Goal: Task Accomplishment & Management: Manage account settings

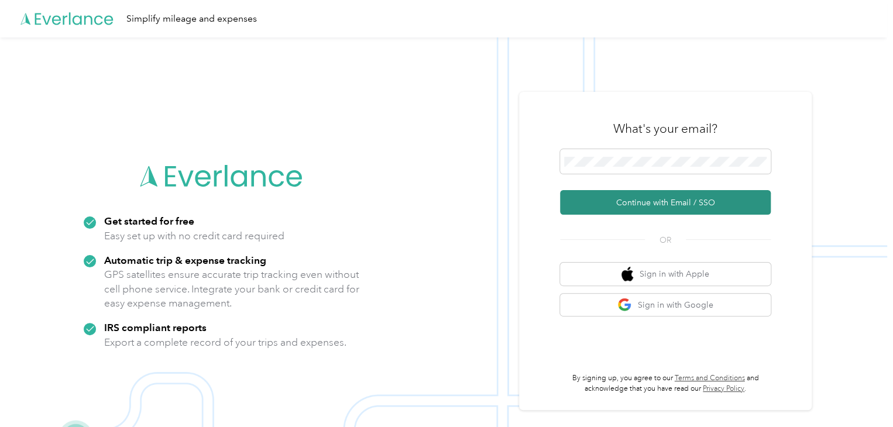
click at [647, 205] on button "Continue with Email / SSO" at bounding box center [665, 202] width 211 height 25
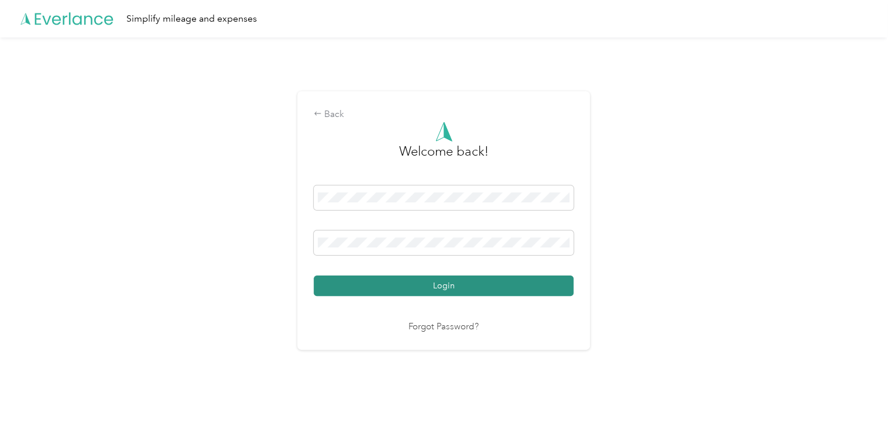
click at [440, 281] on button "Login" at bounding box center [444, 286] width 260 height 20
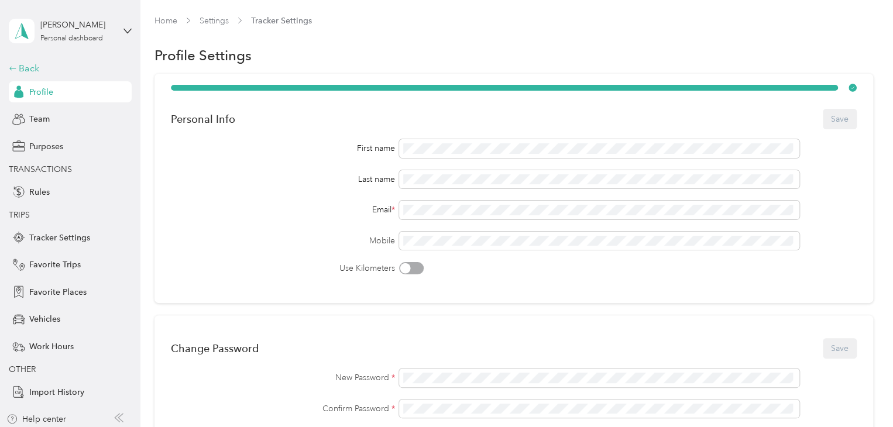
click at [14, 69] on div "Back" at bounding box center [67, 68] width 117 height 14
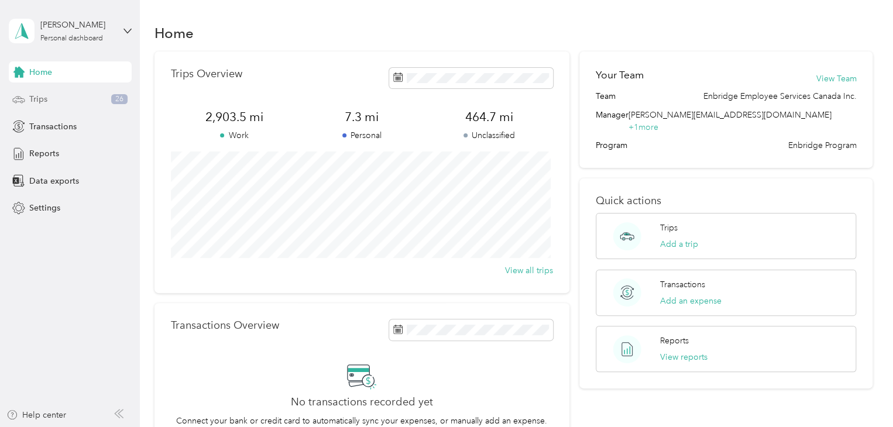
click at [33, 98] on span "Trips" at bounding box center [38, 99] width 18 height 12
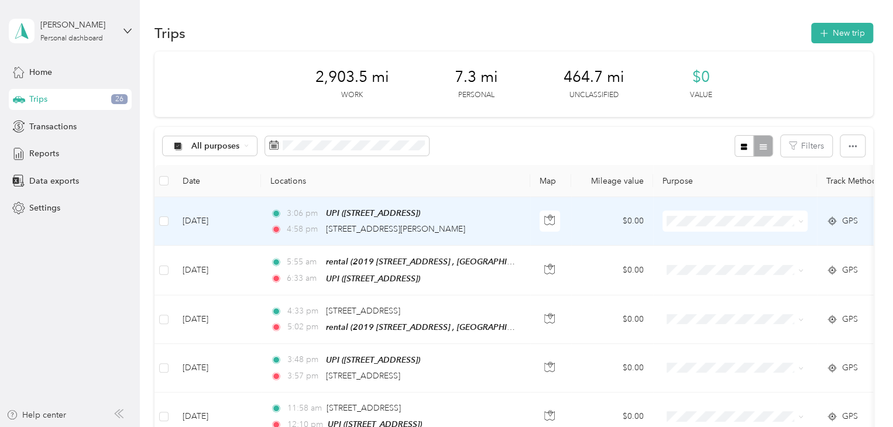
click at [801, 224] on span at bounding box center [801, 221] width 5 height 10
click at [800, 221] on icon at bounding box center [801, 221] width 5 height 5
click at [775, 245] on li "Enbridge Employee Services Canada Inc." at bounding box center [761, 242] width 196 height 20
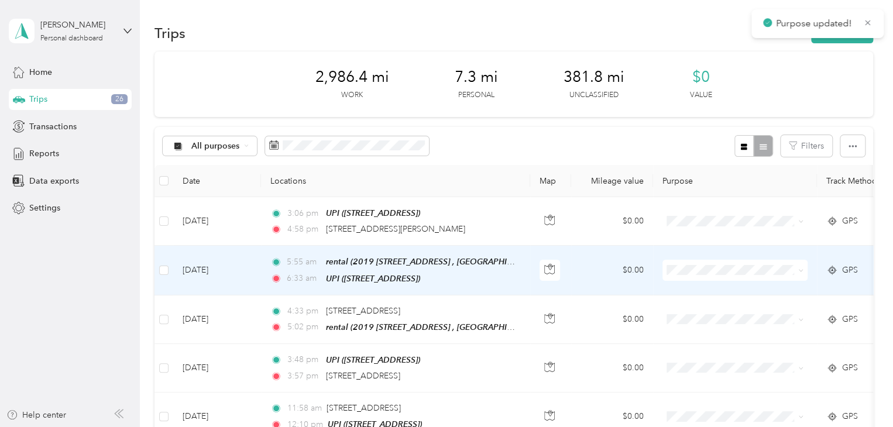
click at [801, 268] on icon at bounding box center [801, 270] width 5 height 5
click at [782, 291] on span "Enbridge Employee Services Canada Inc." at bounding box center [770, 291] width 158 height 12
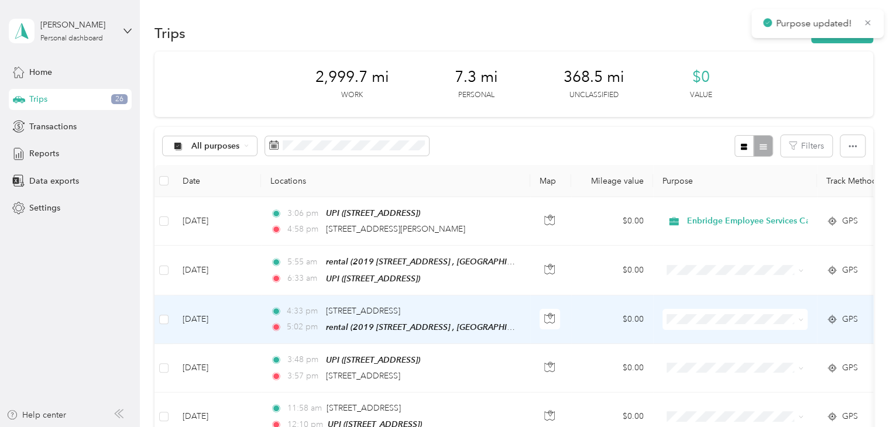
click at [803, 317] on icon at bounding box center [801, 319] width 5 height 5
click at [785, 339] on span "Enbridge Employee Services Canada Inc." at bounding box center [770, 339] width 158 height 12
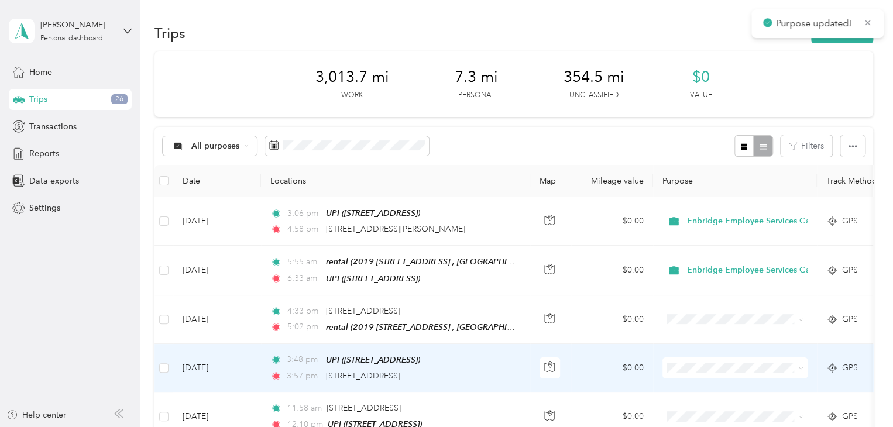
click at [799, 366] on icon at bounding box center [801, 368] width 5 height 5
click at [784, 388] on span "Enbridge Employee Services Canada Inc." at bounding box center [770, 387] width 158 height 12
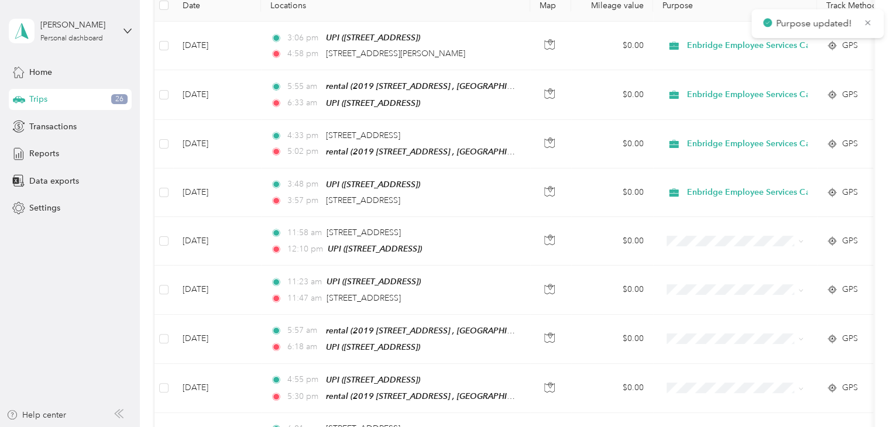
scroll to position [218, 0]
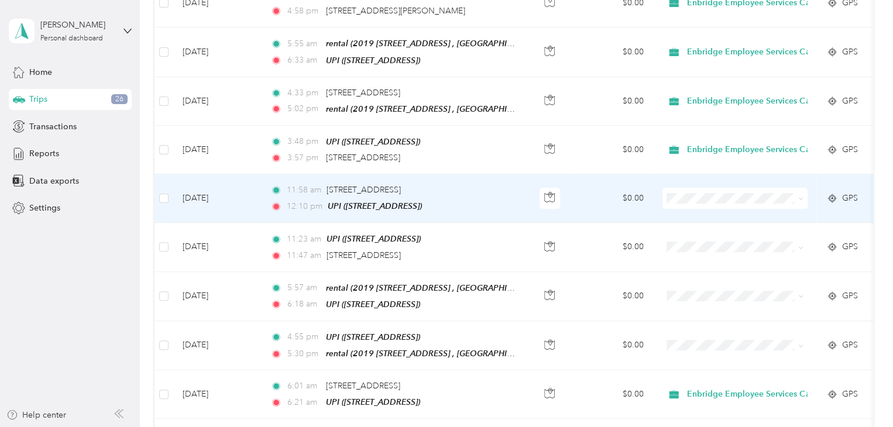
click at [806, 193] on span at bounding box center [735, 198] width 145 height 21
click at [800, 196] on icon at bounding box center [801, 198] width 5 height 5
click at [785, 214] on span "Enbridge Employee Services Canada Inc." at bounding box center [770, 216] width 158 height 12
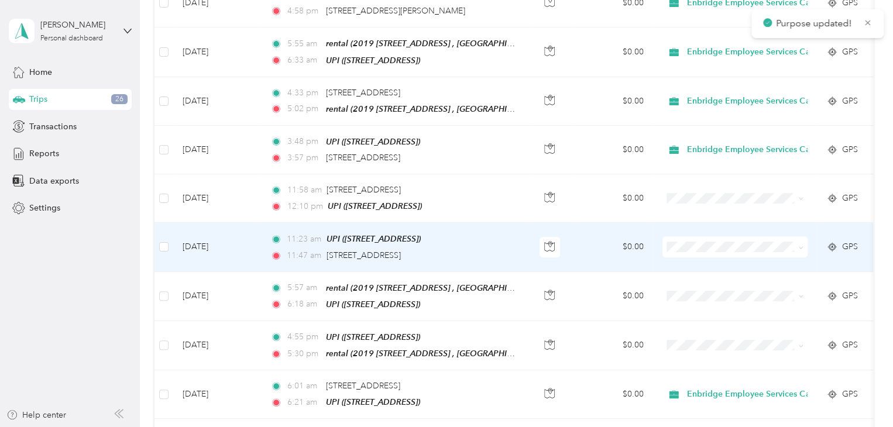
click at [801, 245] on icon at bounding box center [801, 247] width 5 height 5
click at [787, 263] on span "Enbridge Employee Services Canada Inc." at bounding box center [770, 263] width 158 height 12
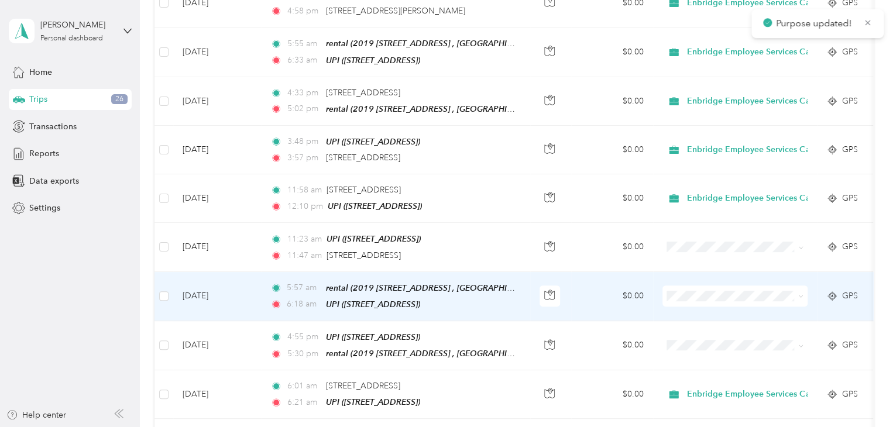
click at [803, 294] on icon at bounding box center [801, 296] width 5 height 5
click at [779, 312] on span "Enbridge Employee Services Canada Inc." at bounding box center [770, 312] width 158 height 12
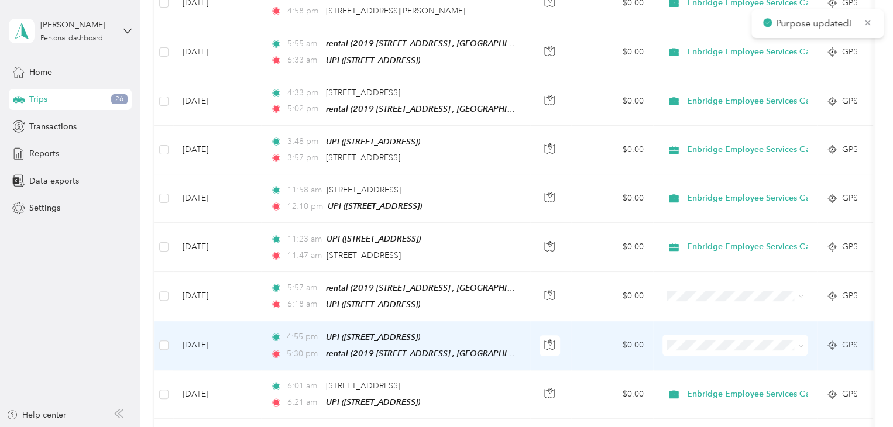
click at [801, 344] on icon at bounding box center [801, 346] width 5 height 5
click at [783, 358] on span "Enbridge Employee Services Canada Inc." at bounding box center [770, 360] width 158 height 12
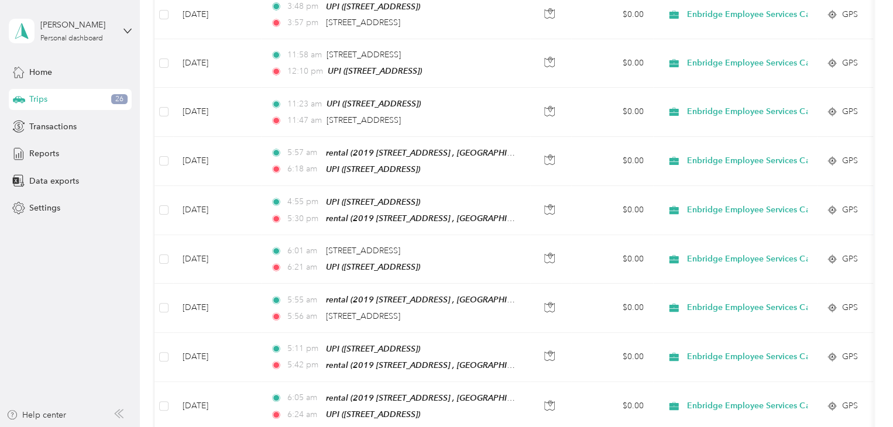
scroll to position [358, 0]
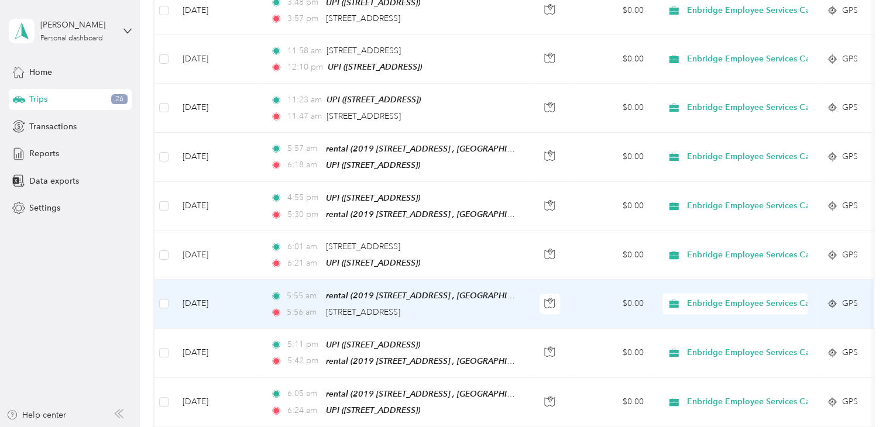
click at [208, 293] on td "[DATE]" at bounding box center [217, 304] width 88 height 49
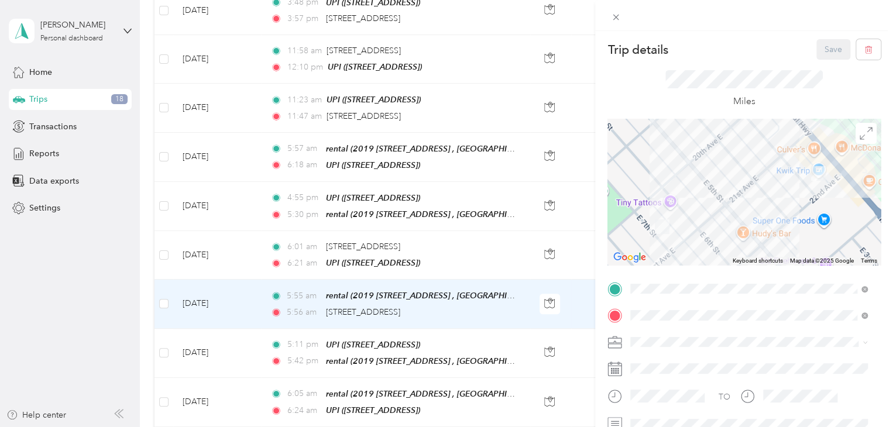
click at [208, 248] on div "Trip details Save This trip cannot be edited because it is either under review,…" at bounding box center [446, 213] width 893 height 427
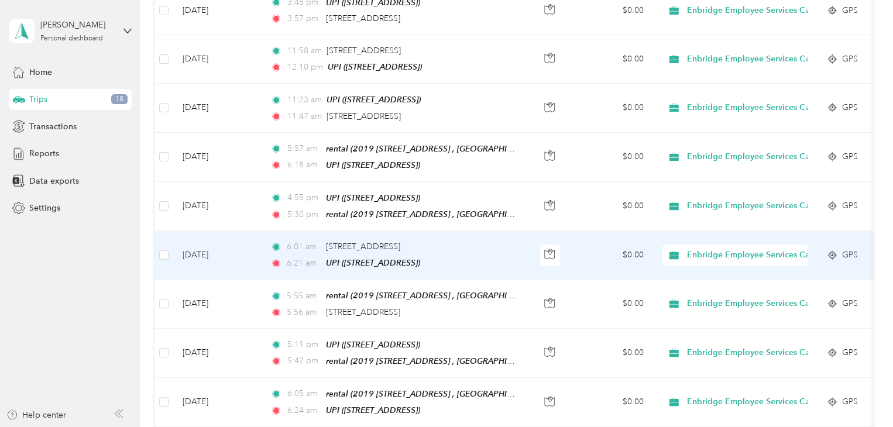
click at [208, 248] on td "[DATE]" at bounding box center [217, 255] width 88 height 49
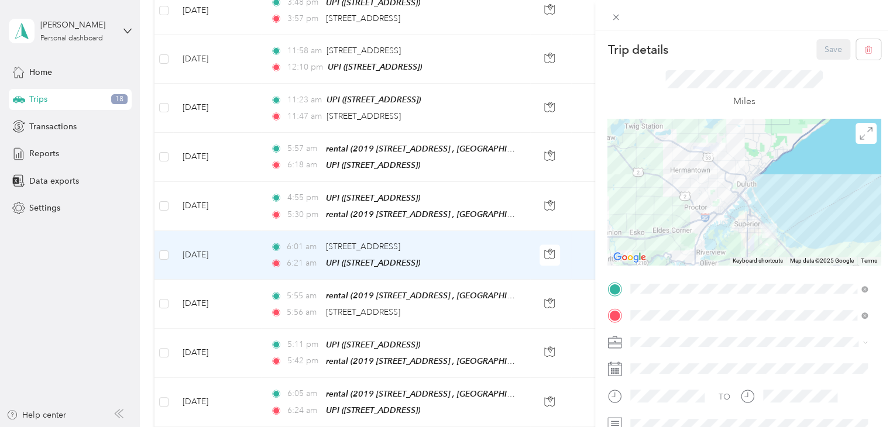
click at [208, 198] on div "Trip details Save This trip cannot be edited because it is either under review,…" at bounding box center [446, 213] width 893 height 427
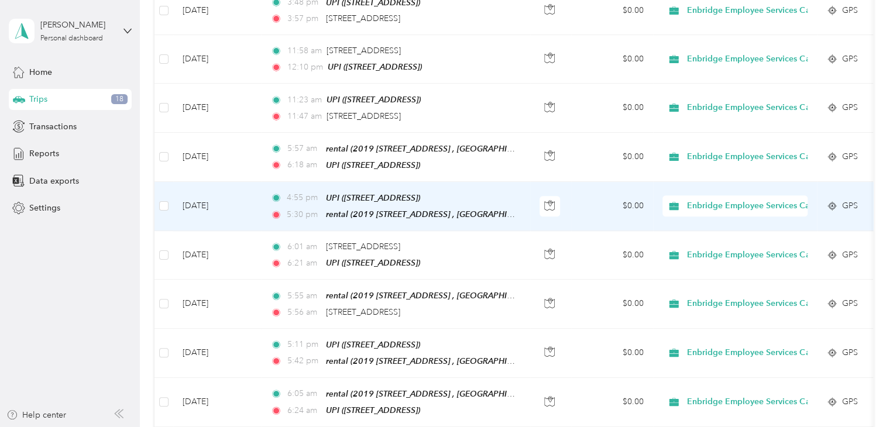
click at [208, 198] on td "[DATE]" at bounding box center [217, 206] width 88 height 49
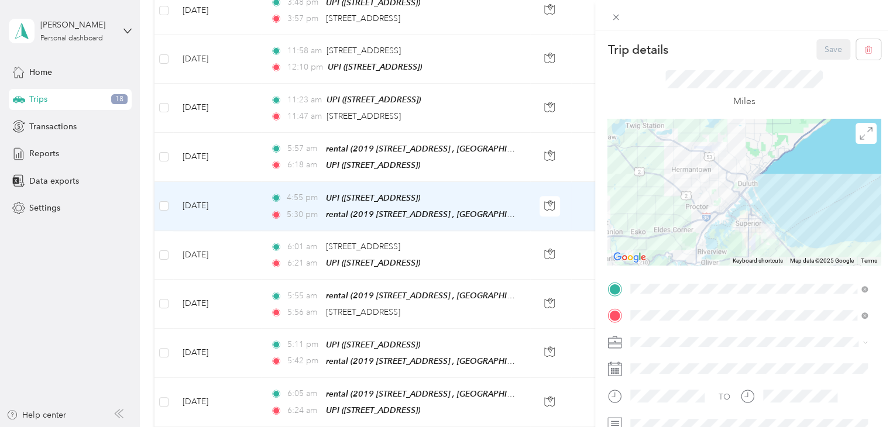
click at [207, 153] on div "Trip details Save This trip cannot be edited because it is either under review,…" at bounding box center [446, 213] width 893 height 427
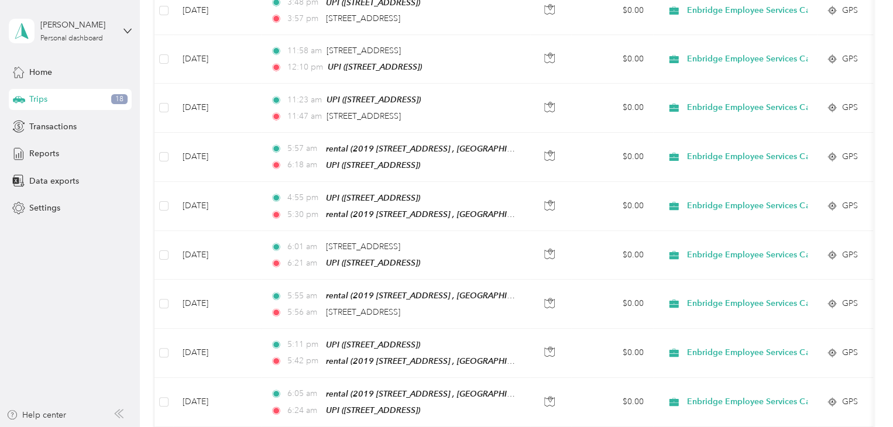
click at [207, 153] on td "[DATE]" at bounding box center [217, 157] width 88 height 49
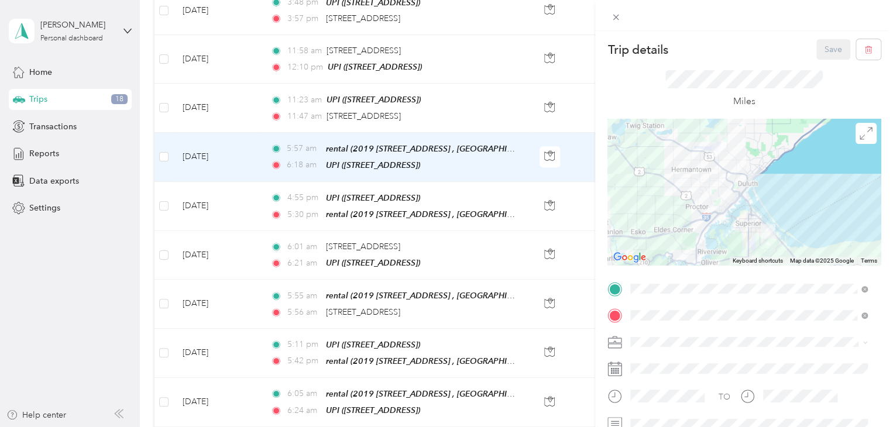
click at [207, 105] on div "Trip details Save This trip cannot be edited because it is either under review,…" at bounding box center [446, 213] width 893 height 427
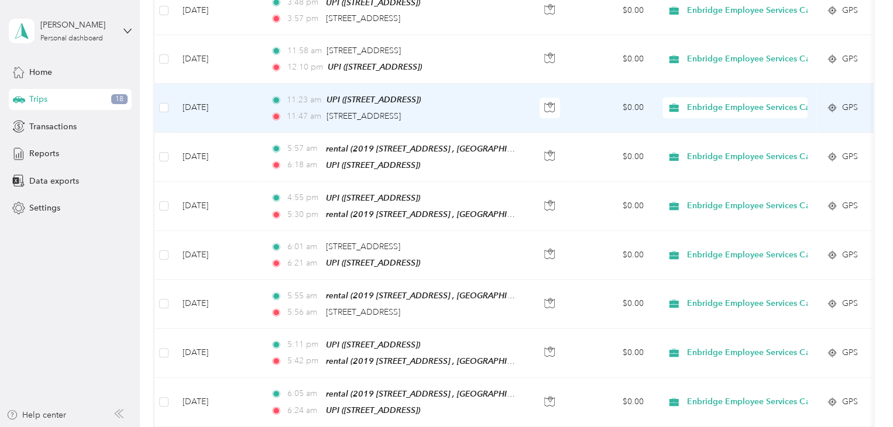
click at [207, 105] on td "[DATE]" at bounding box center [217, 108] width 88 height 49
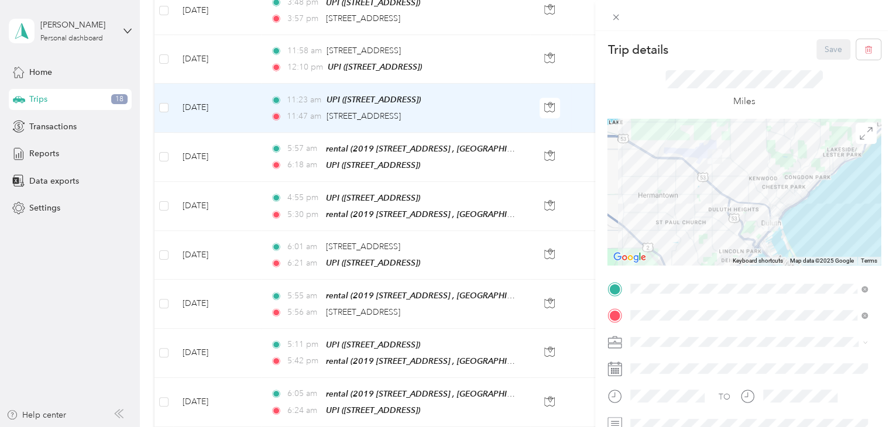
click at [213, 57] on div "Trip details Save This trip cannot be edited because it is either under review,…" at bounding box center [446, 213] width 893 height 427
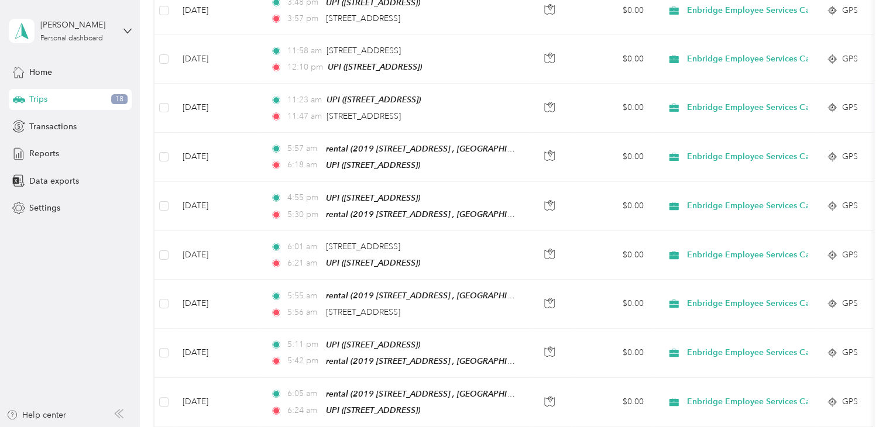
click at [213, 57] on div at bounding box center [446, 213] width 893 height 427
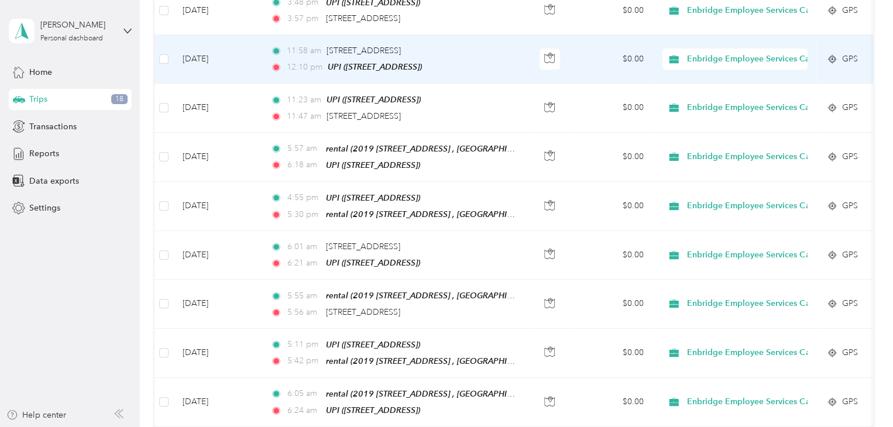
click at [213, 57] on td "[DATE]" at bounding box center [217, 59] width 88 height 49
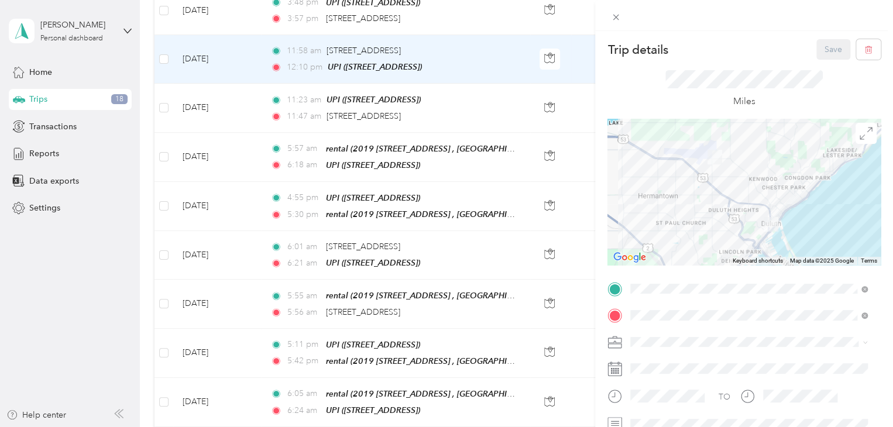
click at [211, 7] on div "Trip details Save This trip cannot be edited because it is either under review,…" at bounding box center [446, 213] width 893 height 427
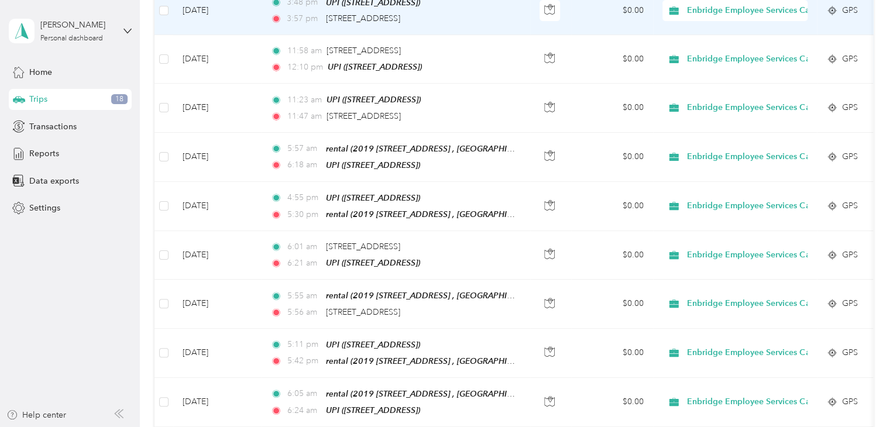
click at [211, 7] on td "[DATE]" at bounding box center [217, 11] width 88 height 49
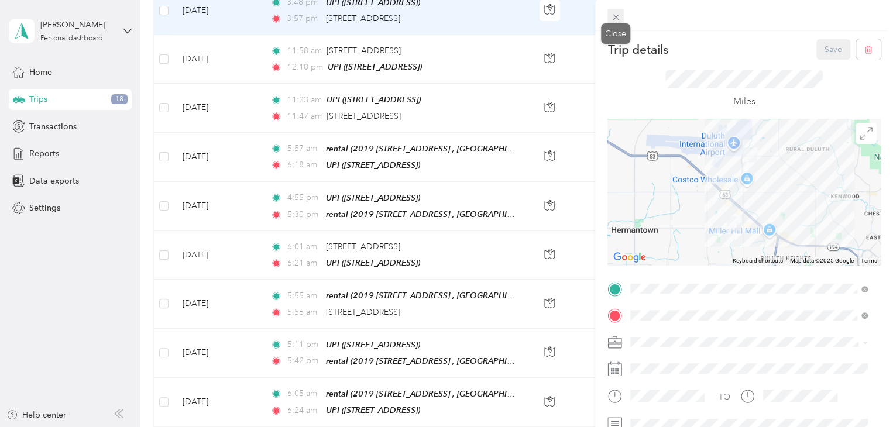
click at [614, 15] on icon at bounding box center [616, 18] width 6 height 6
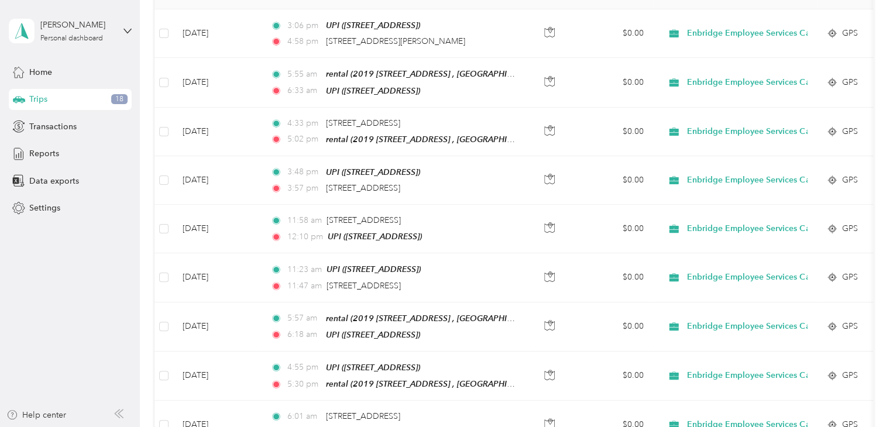
scroll to position [171, 0]
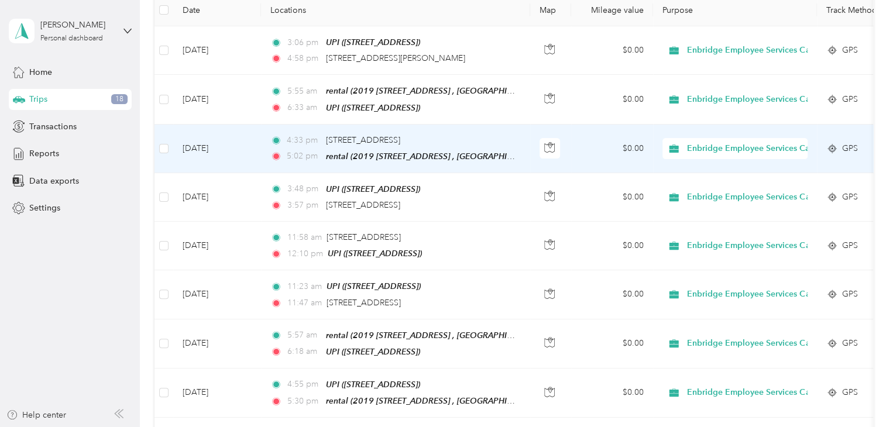
click at [204, 152] on td "[DATE]" at bounding box center [217, 149] width 88 height 49
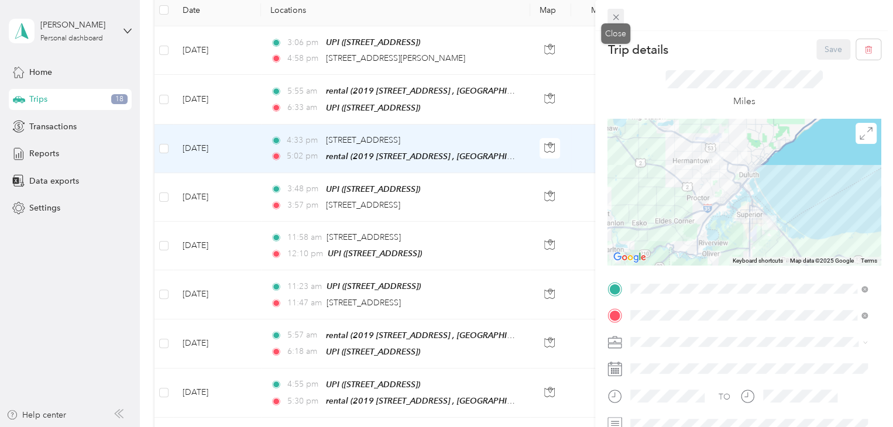
click at [614, 16] on icon at bounding box center [616, 18] width 6 height 6
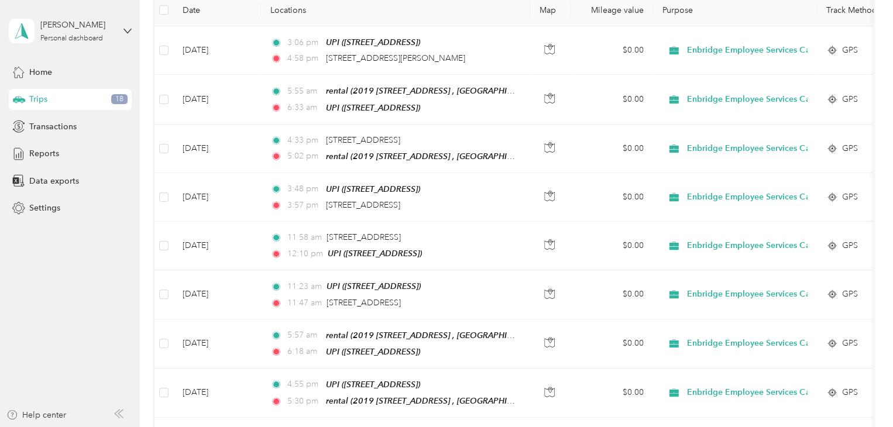
click at [614, 16] on th "Mileage value" at bounding box center [612, 10] width 82 height 32
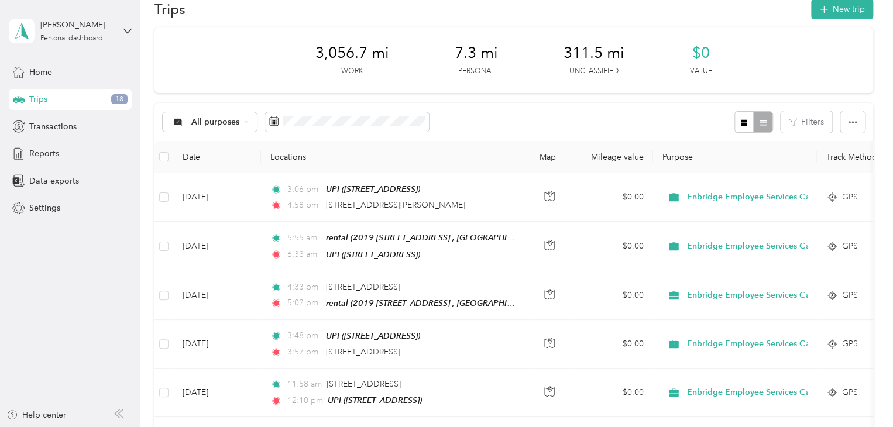
scroll to position [9, 0]
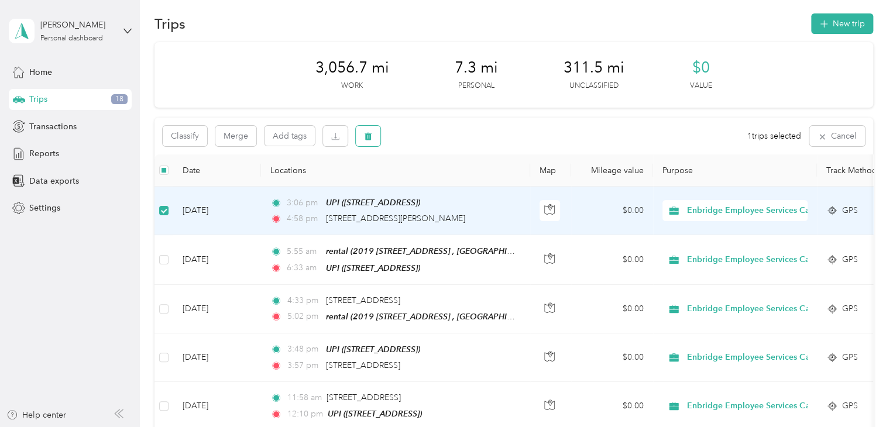
click at [361, 138] on button "button" at bounding box center [368, 136] width 25 height 20
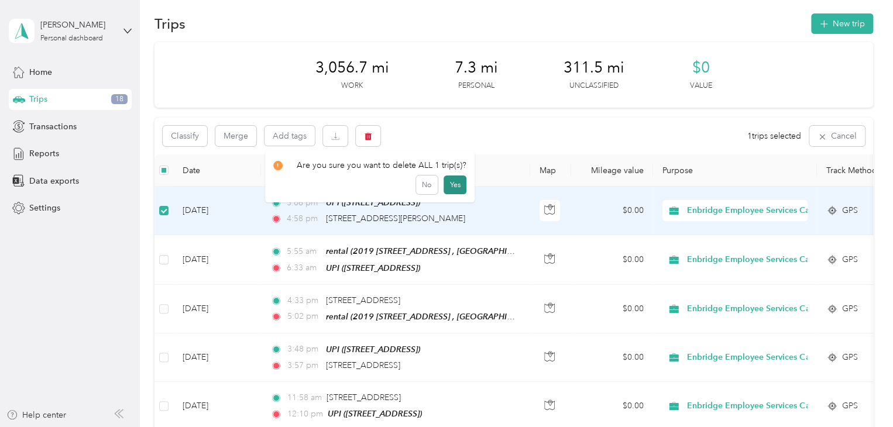
click at [451, 183] on button "Yes" at bounding box center [455, 185] width 23 height 19
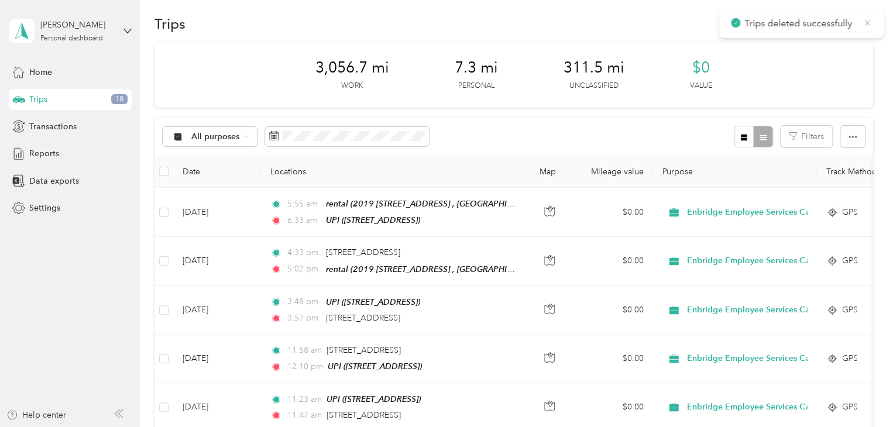
click at [868, 26] on icon at bounding box center [867, 23] width 9 height 11
click at [824, 25] on icon "button" at bounding box center [823, 24] width 13 height 13
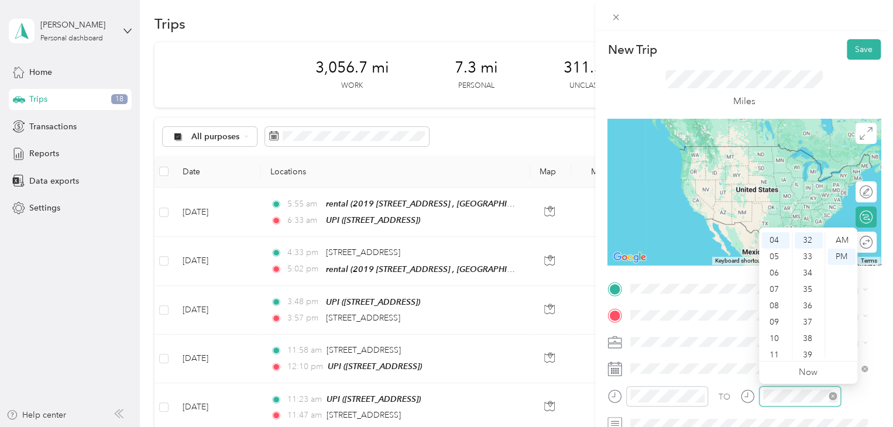
scroll to position [525, 0]
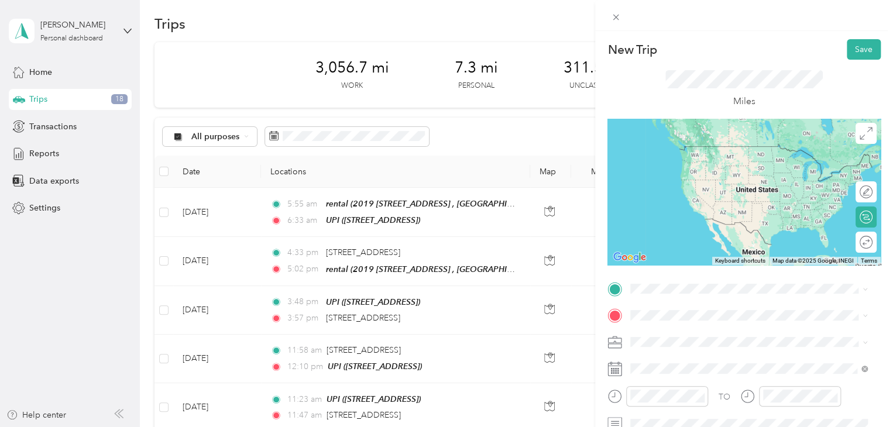
click at [881, 193] on form "New Trip Save This trip cannot be edited because it is either under review, app…" at bounding box center [744, 300] width 298 height 523
click at [682, 205] on span "[STREET_ADDRESS]" at bounding box center [690, 201] width 74 height 10
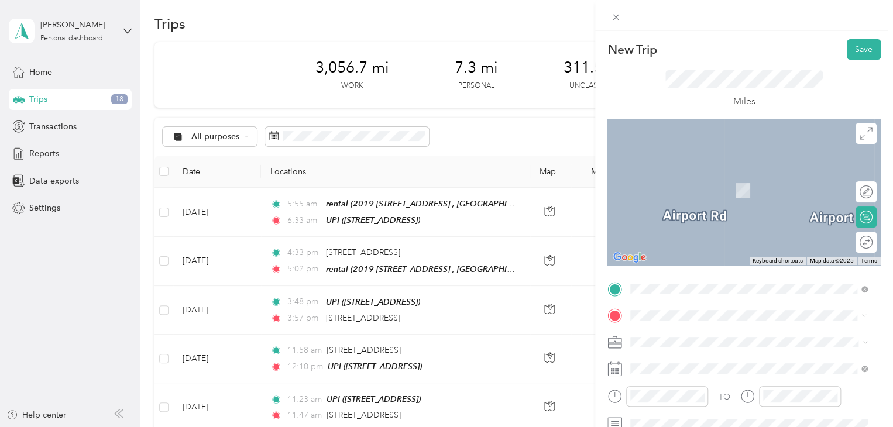
click at [674, 181] on div "rental" at bounding box center [746, 177] width 187 height 11
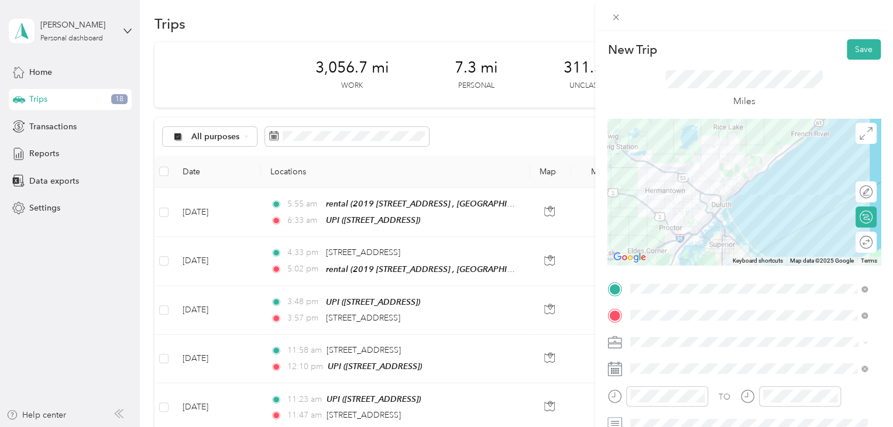
drag, startPoint x: 743, startPoint y: 176, endPoint x: 717, endPoint y: 198, distance: 34.5
click at [717, 198] on div at bounding box center [744, 192] width 273 height 146
click at [857, 141] on span at bounding box center [866, 133] width 21 height 21
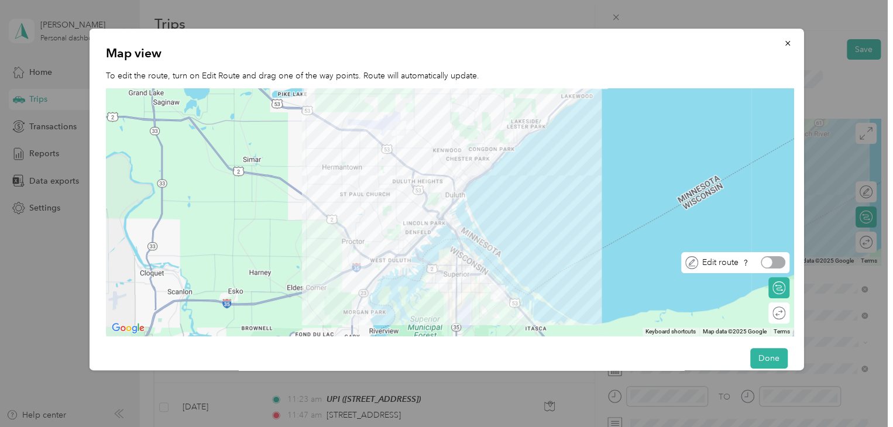
click at [780, 263] on div at bounding box center [773, 262] width 25 height 12
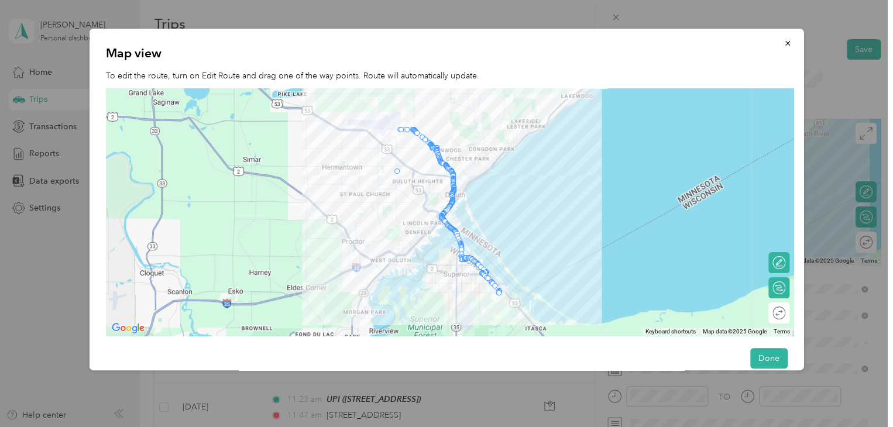
drag, startPoint x: 427, startPoint y: 141, endPoint x: 385, endPoint y: 168, distance: 49.5
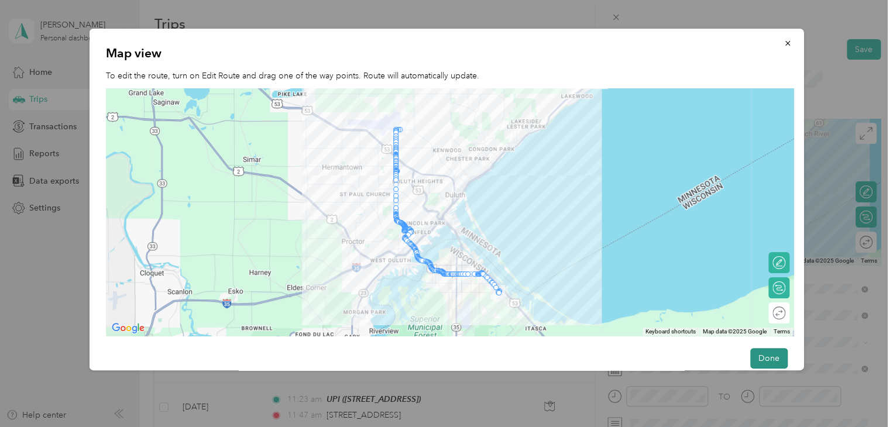
click at [766, 351] on button "Done" at bounding box center [768, 358] width 37 height 20
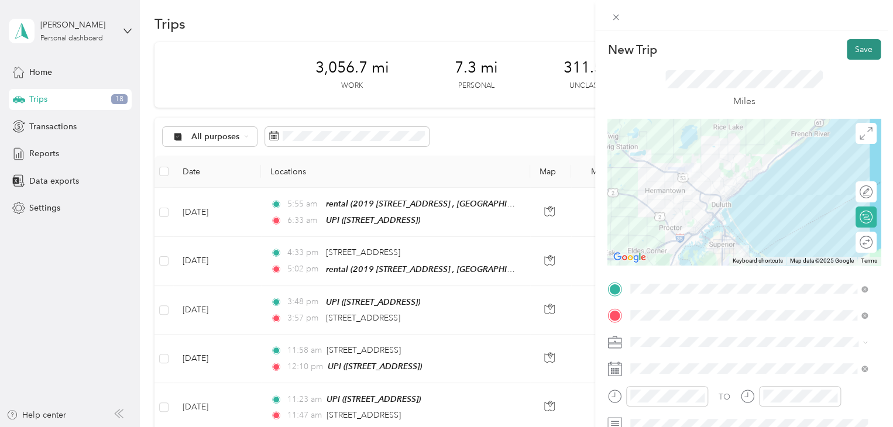
click at [856, 52] on button "Save" at bounding box center [864, 49] width 34 height 20
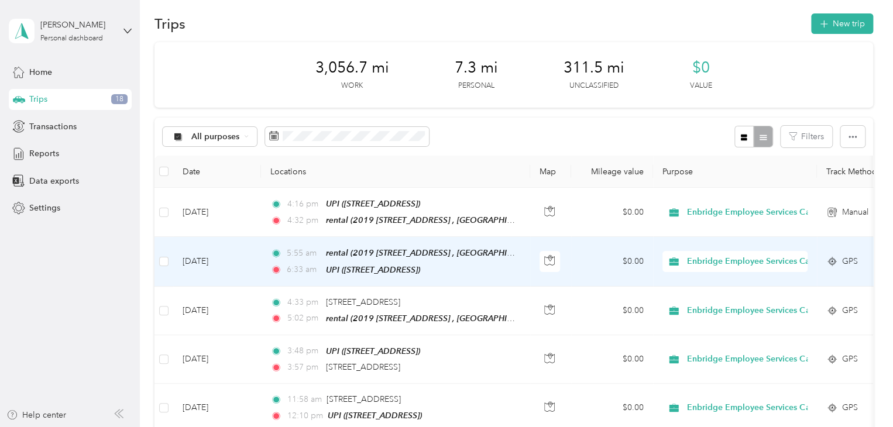
click at [208, 257] on td "[DATE]" at bounding box center [217, 261] width 88 height 49
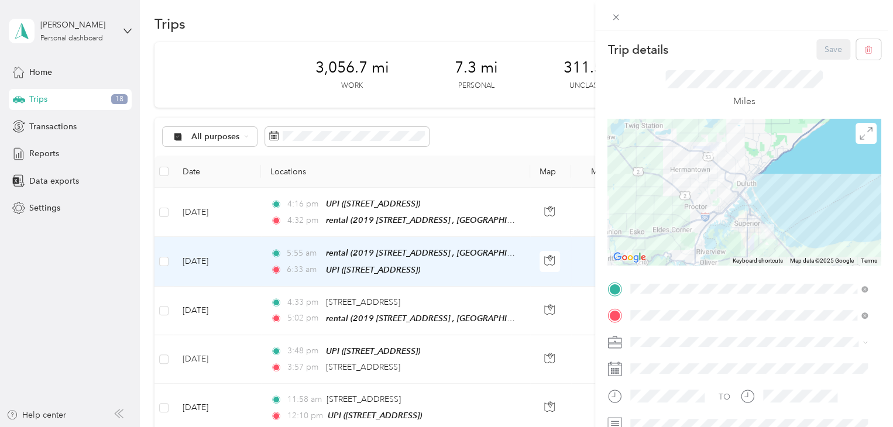
click at [201, 213] on div "Trip details Save This trip cannot be edited because it is either under review,…" at bounding box center [446, 213] width 893 height 427
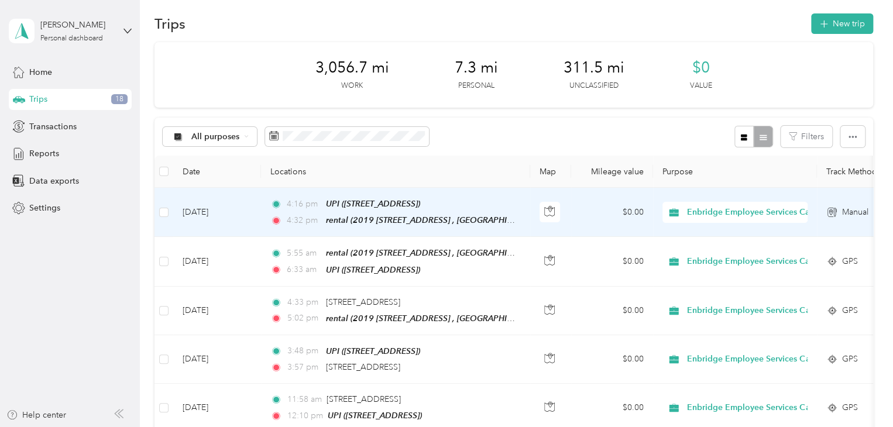
click at [201, 213] on td "[DATE]" at bounding box center [217, 212] width 88 height 49
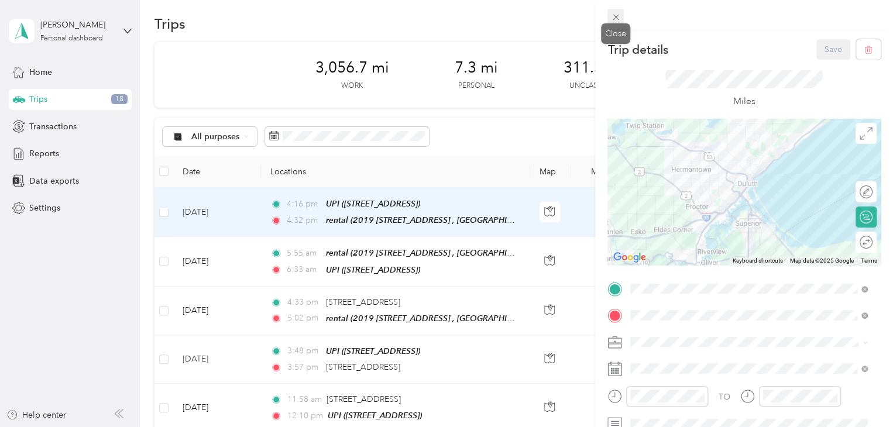
click at [618, 15] on icon at bounding box center [616, 17] width 10 height 10
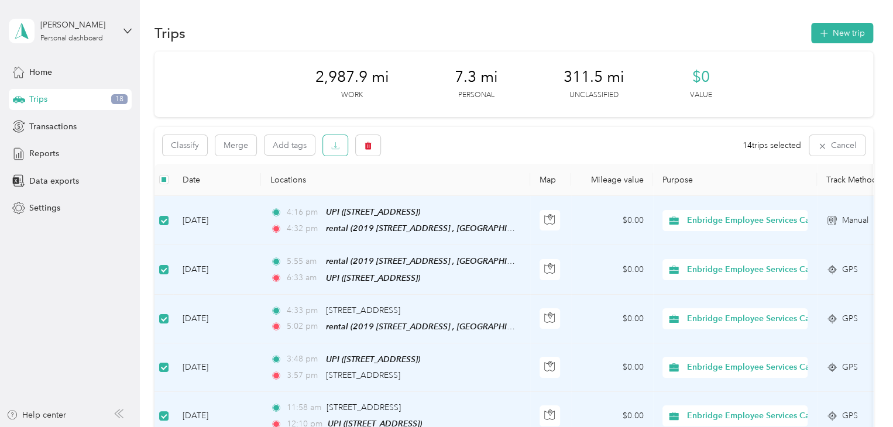
click at [333, 147] on icon "button" at bounding box center [335, 146] width 8 height 8
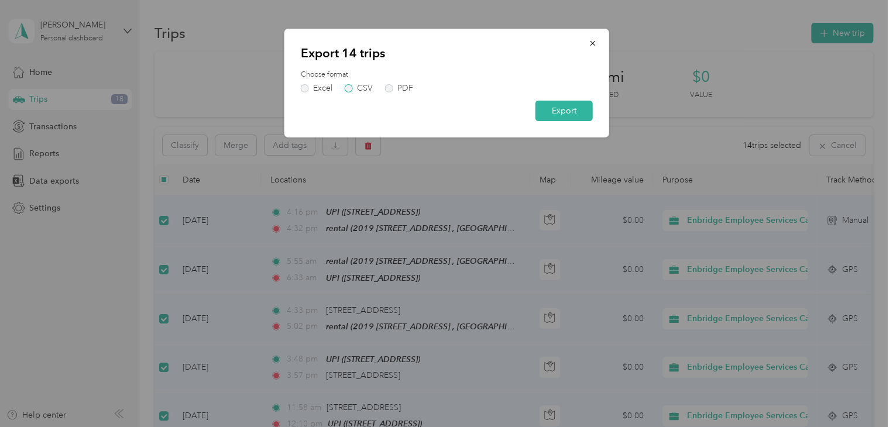
click at [348, 88] on label "CSV" at bounding box center [359, 88] width 28 height 8
click at [568, 108] on button "Export" at bounding box center [564, 111] width 57 height 20
